Goal: Navigation & Orientation: Find specific page/section

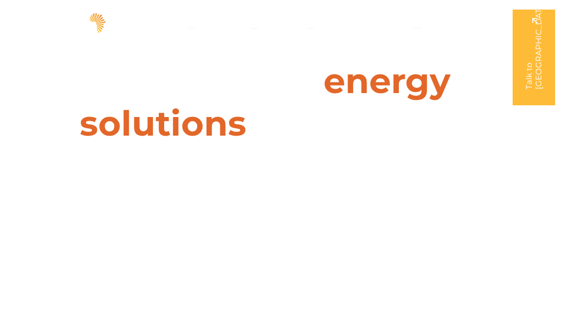
click at [386, 23] on span "Company" at bounding box center [391, 22] width 37 height 11
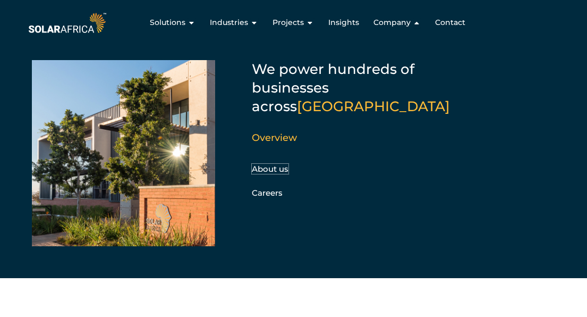
click at [280, 164] on link "About us" at bounding box center [270, 169] width 37 height 10
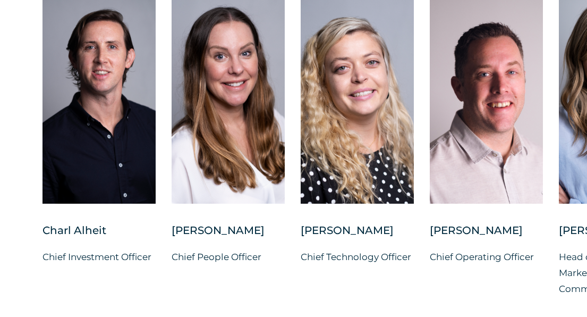
scroll to position [2730, 0]
